Goal: Task Accomplishment & Management: Use online tool/utility

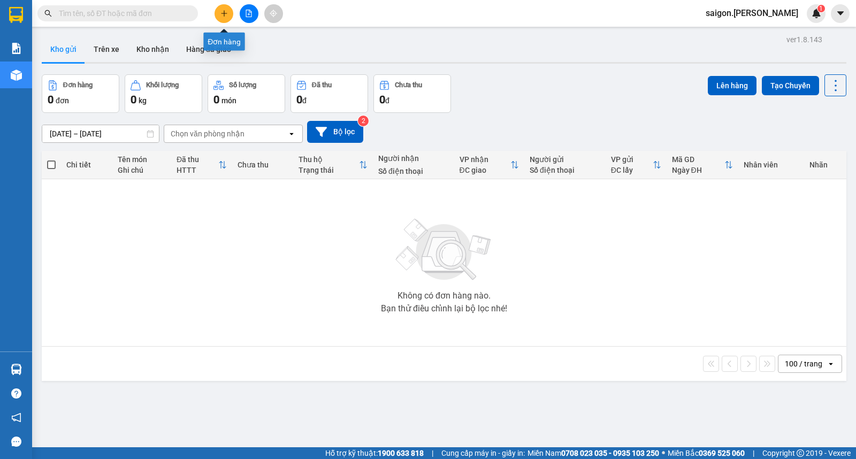
click at [224, 9] on button at bounding box center [224, 13] width 19 height 19
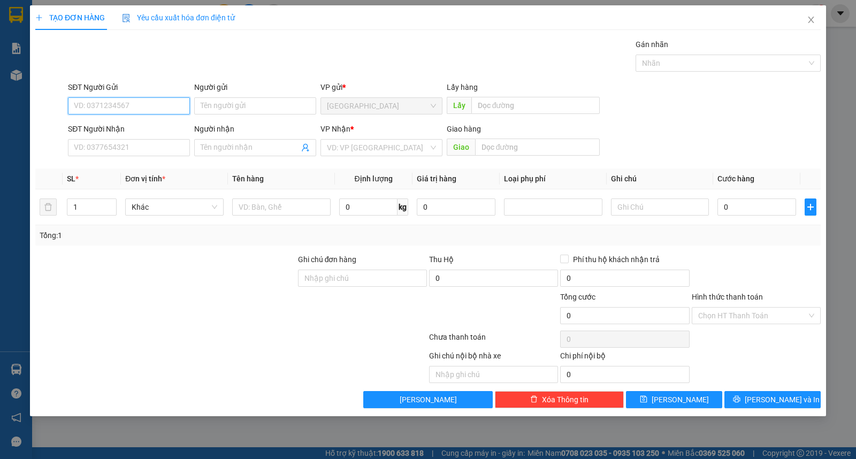
click at [215, 118] on div "Người gửi Tên người gửi" at bounding box center [255, 99] width 122 height 37
click at [223, 105] on input "Người gửi" at bounding box center [255, 105] width 122 height 17
type input "trinh"
type input "hạ long"
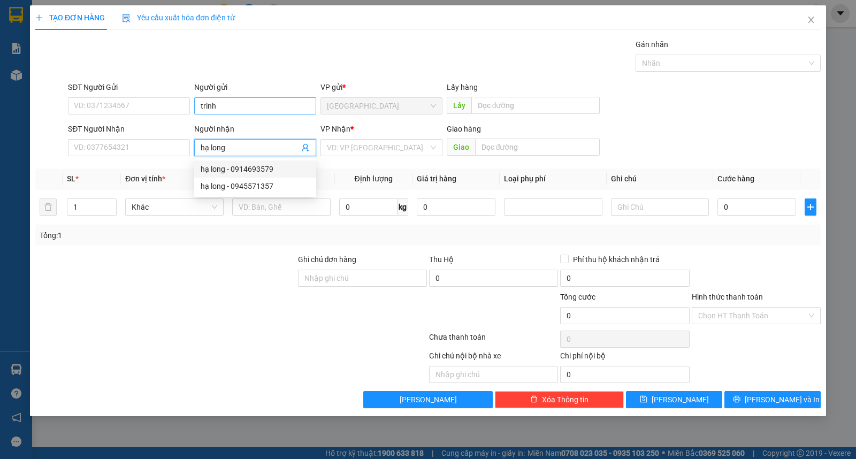
type input "0914693579"
type input "hạ long"
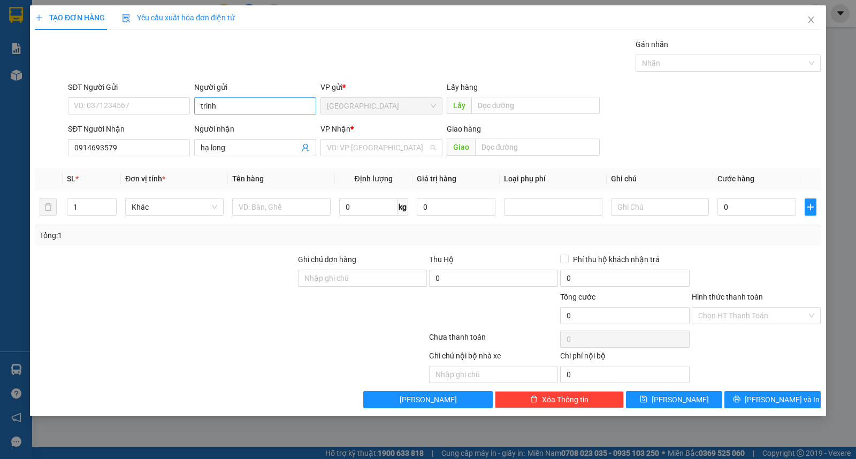
type input "ư"
type input "kiện"
click at [806, 401] on button "[PERSON_NAME] và In" at bounding box center [772, 399] width 96 height 17
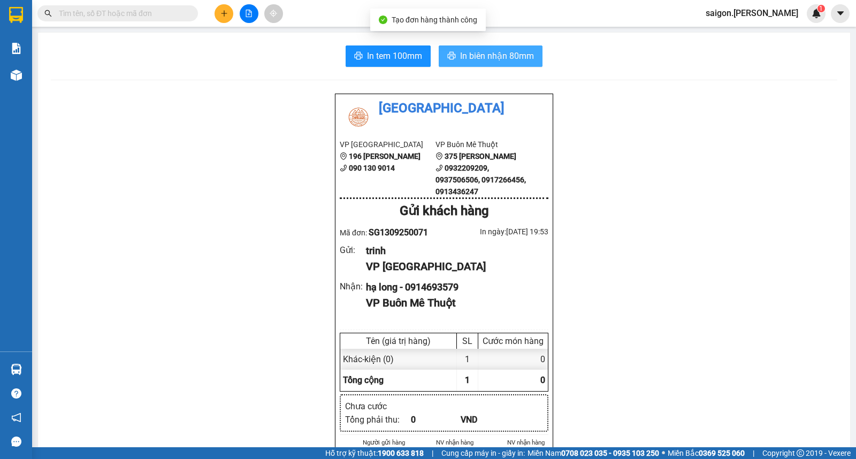
click at [489, 59] on span "In biên nhận 80mm" at bounding box center [497, 55] width 74 height 13
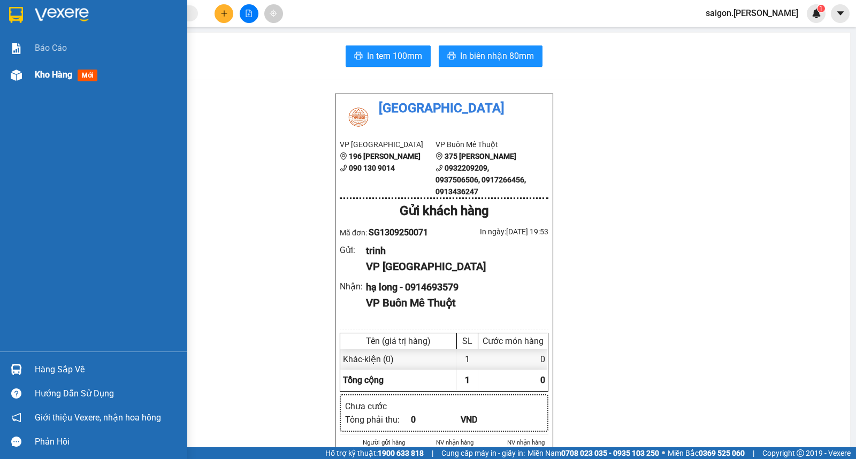
click at [63, 78] on span "Kho hàng" at bounding box center [53, 75] width 37 height 10
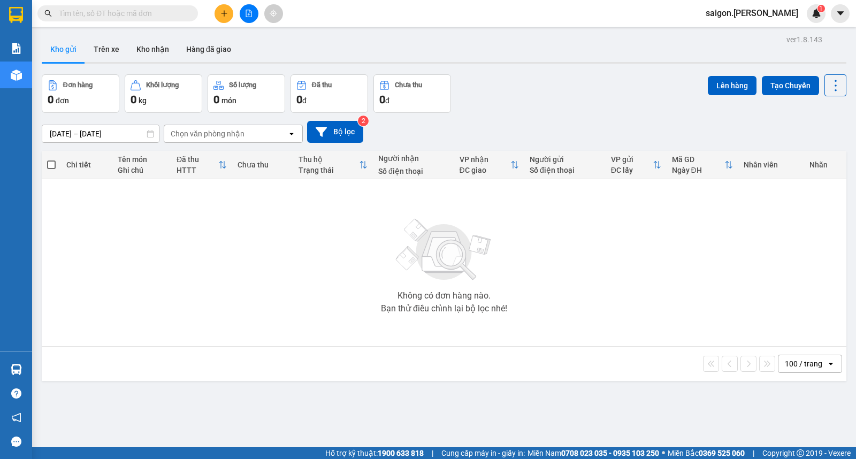
click at [78, 130] on input "[DATE] – [DATE]" at bounding box center [100, 133] width 117 height 17
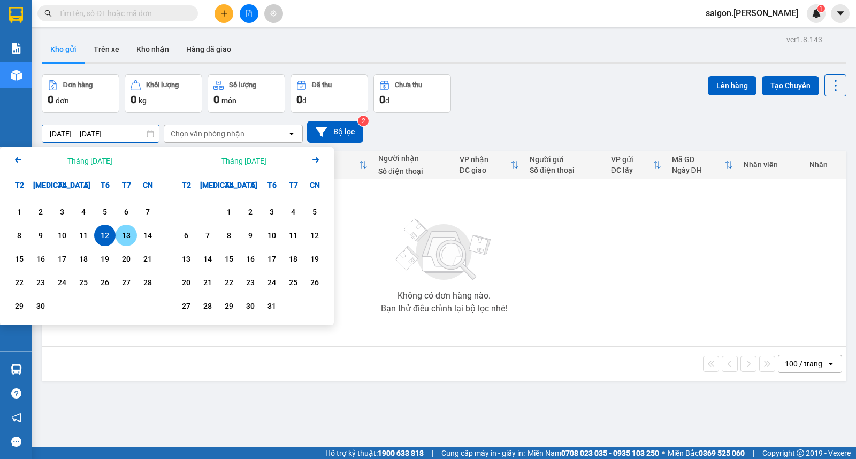
click at [124, 225] on div "13" at bounding box center [126, 235] width 21 height 21
type input "[DATE] – [DATE]"
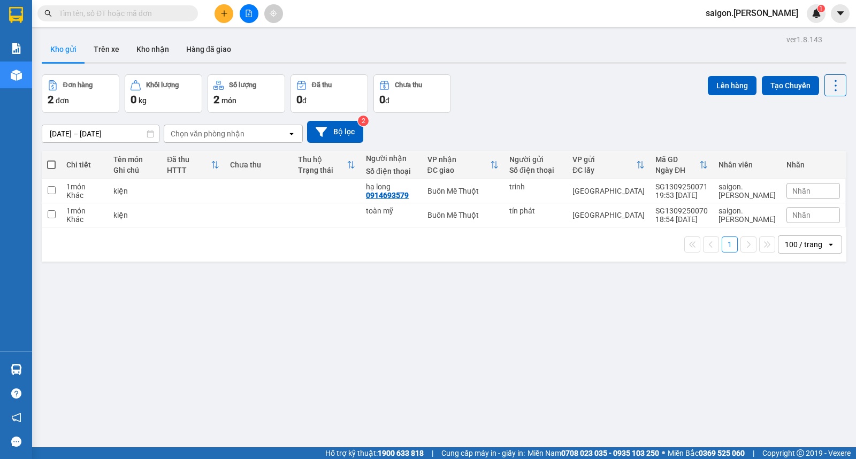
click at [53, 166] on span at bounding box center [51, 164] width 9 height 9
click at [51, 159] on input "checkbox" at bounding box center [51, 159] width 0 height 0
checkbox input "true"
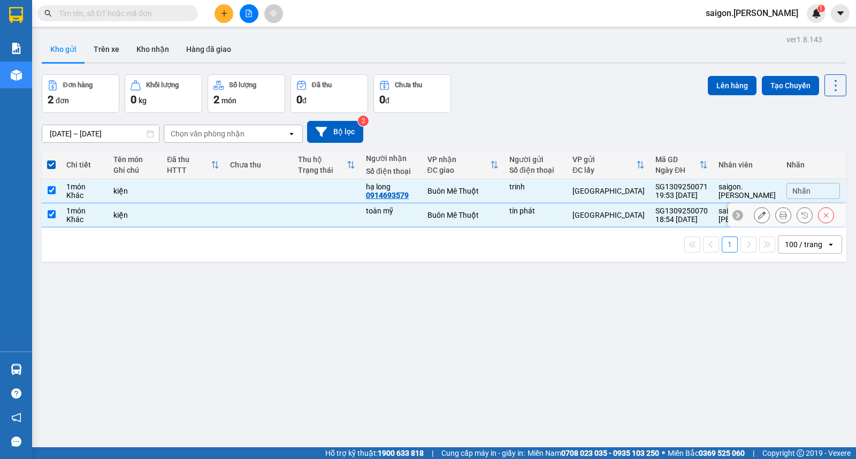
click at [51, 210] on input "checkbox" at bounding box center [52, 214] width 8 height 8
checkbox input "false"
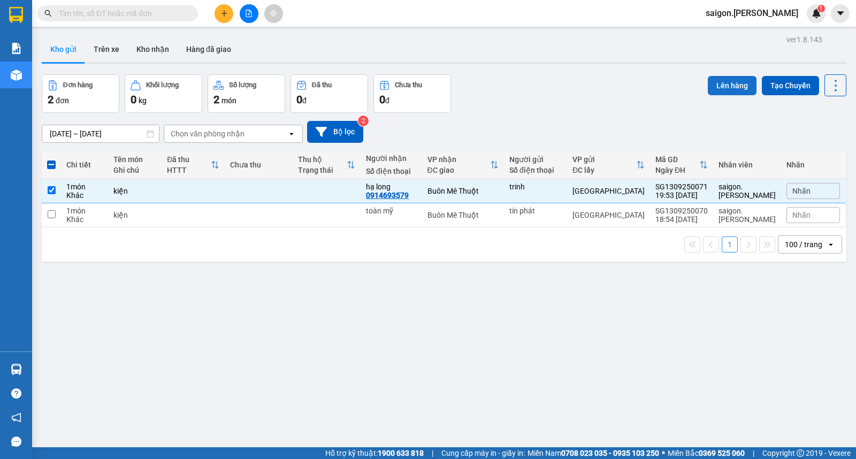
click at [721, 80] on button "Lên hàng" at bounding box center [732, 85] width 49 height 19
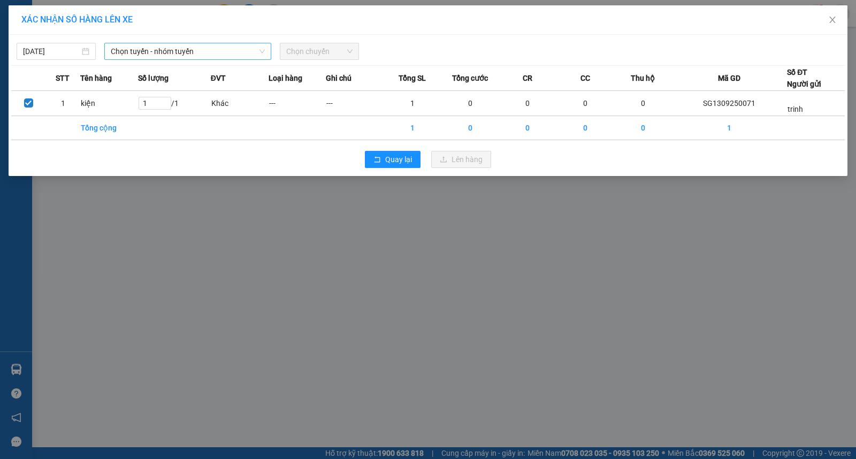
click at [197, 52] on span "Chọn tuyến - nhóm tuyến" at bounding box center [188, 51] width 154 height 16
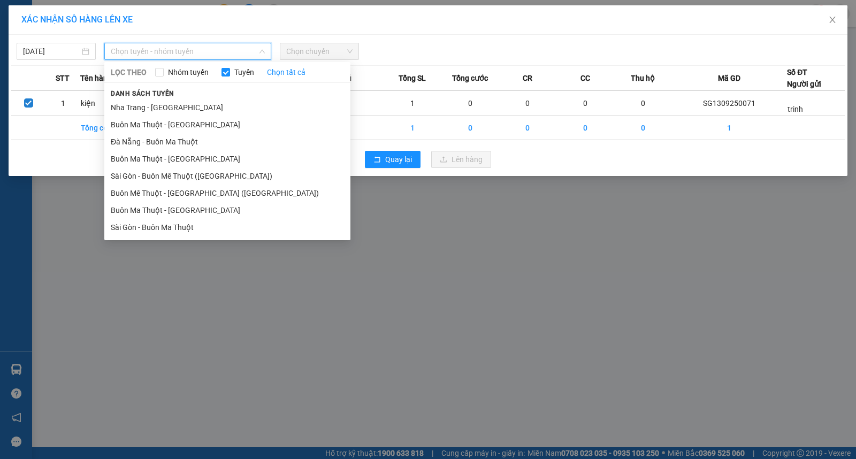
drag, startPoint x: 154, startPoint y: 228, endPoint x: 249, endPoint y: 151, distance: 122.5
click at [154, 228] on li "Sài Gòn - Buôn Ma Thuột" at bounding box center [227, 227] width 246 height 17
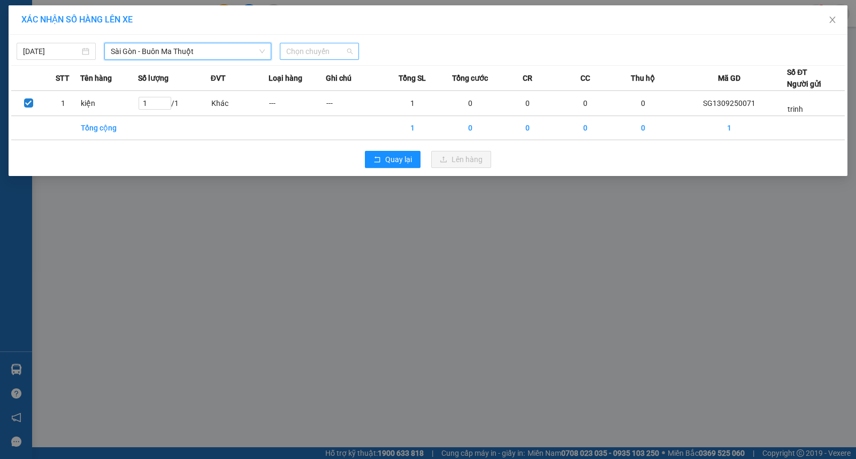
click at [322, 50] on span "Chọn chuyến" at bounding box center [319, 51] width 66 height 16
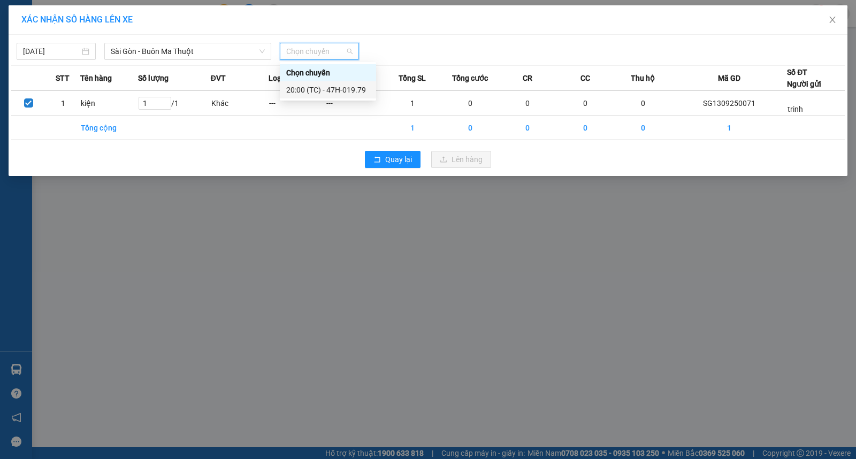
click at [329, 84] on div "20:00 (TC) - 47H-019.79" at bounding box center [327, 90] width 83 height 12
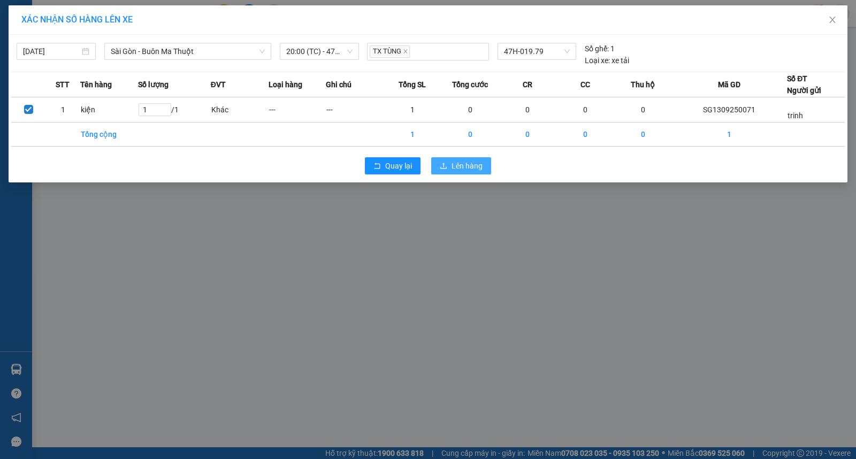
drag, startPoint x: 453, startPoint y: 167, endPoint x: 471, endPoint y: 171, distance: 18.7
click at [456, 167] on span "Lên hàng" at bounding box center [466, 166] width 31 height 12
